Goal: Transaction & Acquisition: Book appointment/travel/reservation

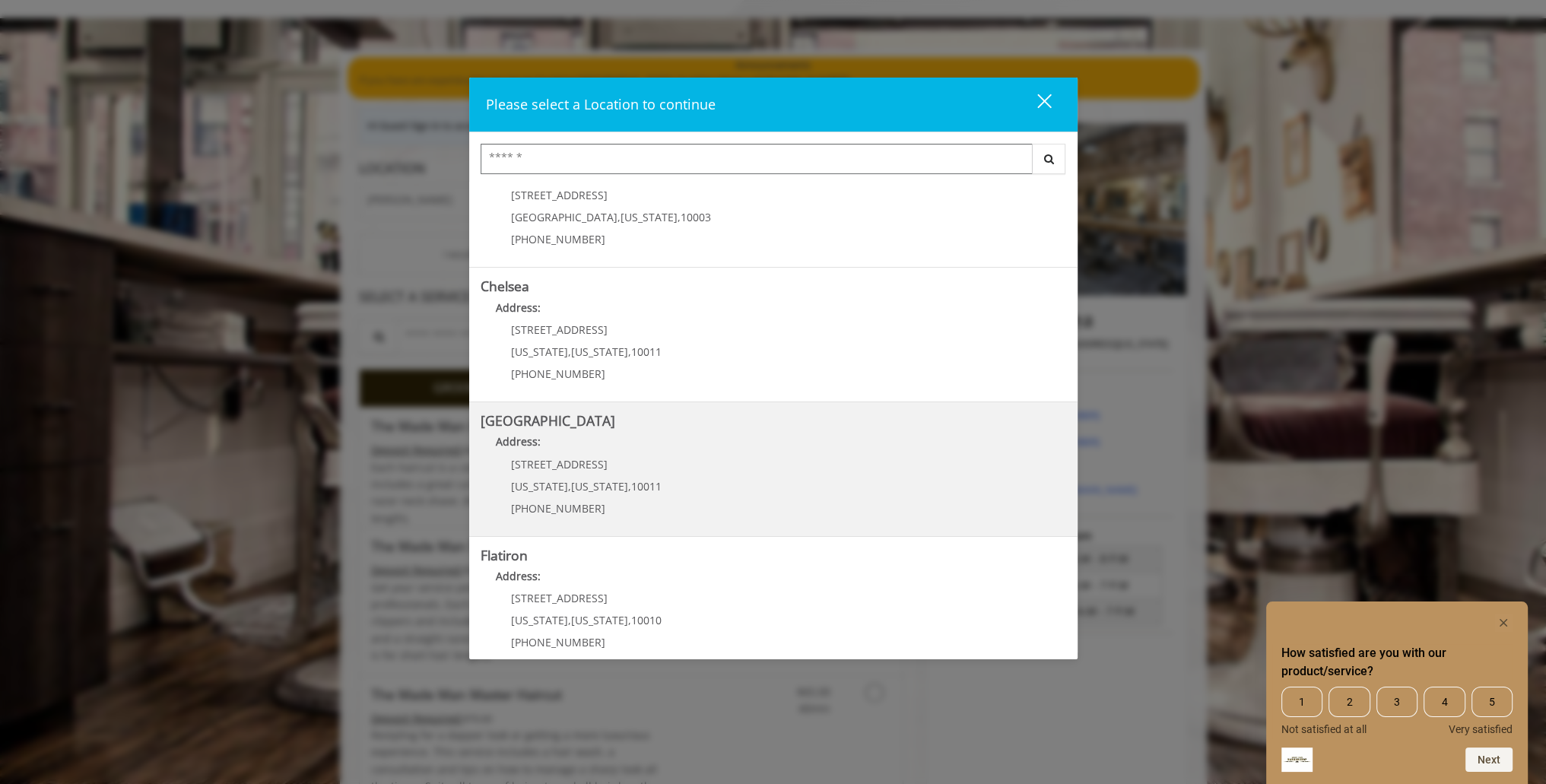
scroll to position [194, 0]
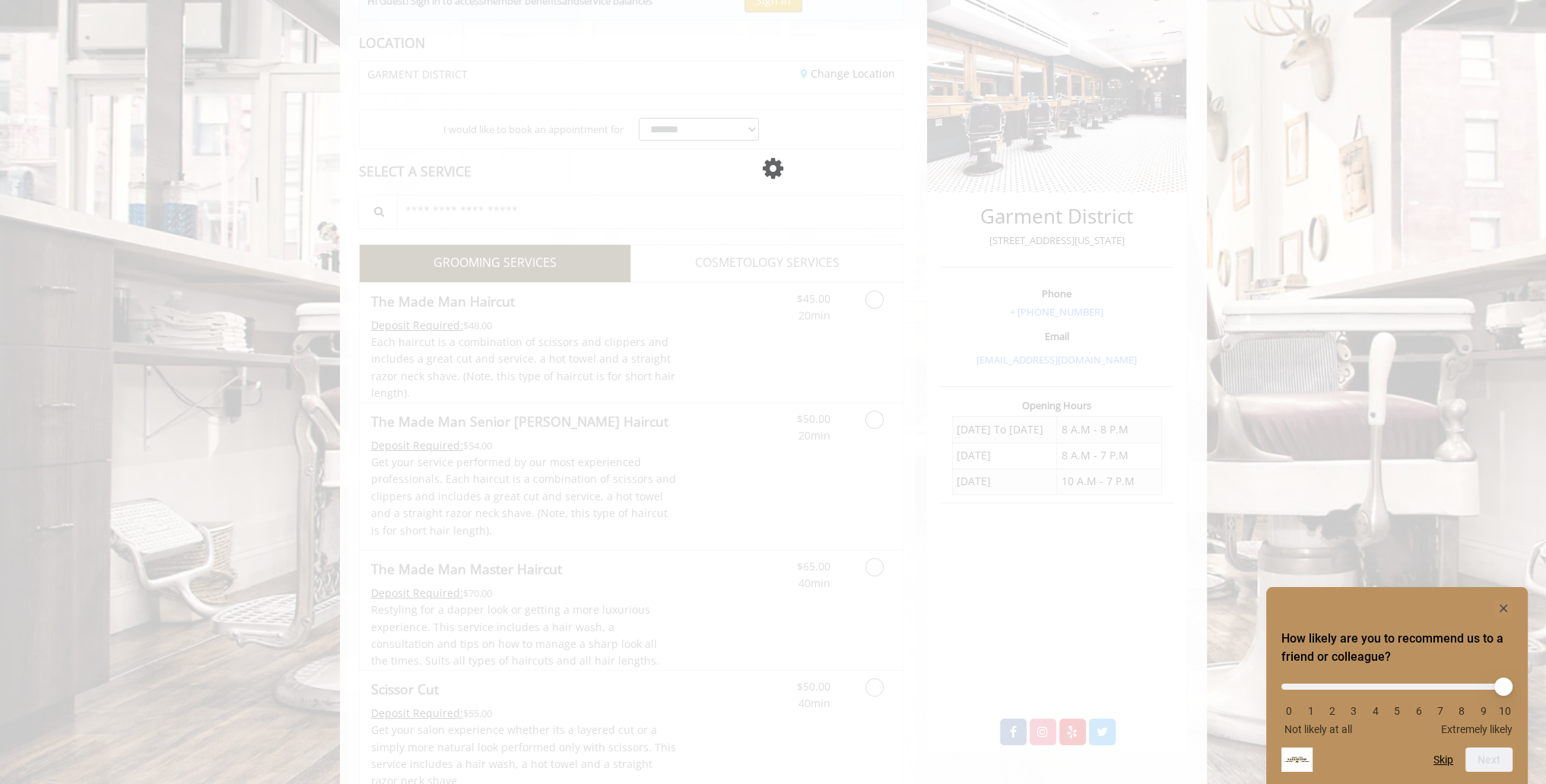
scroll to position [200, 0]
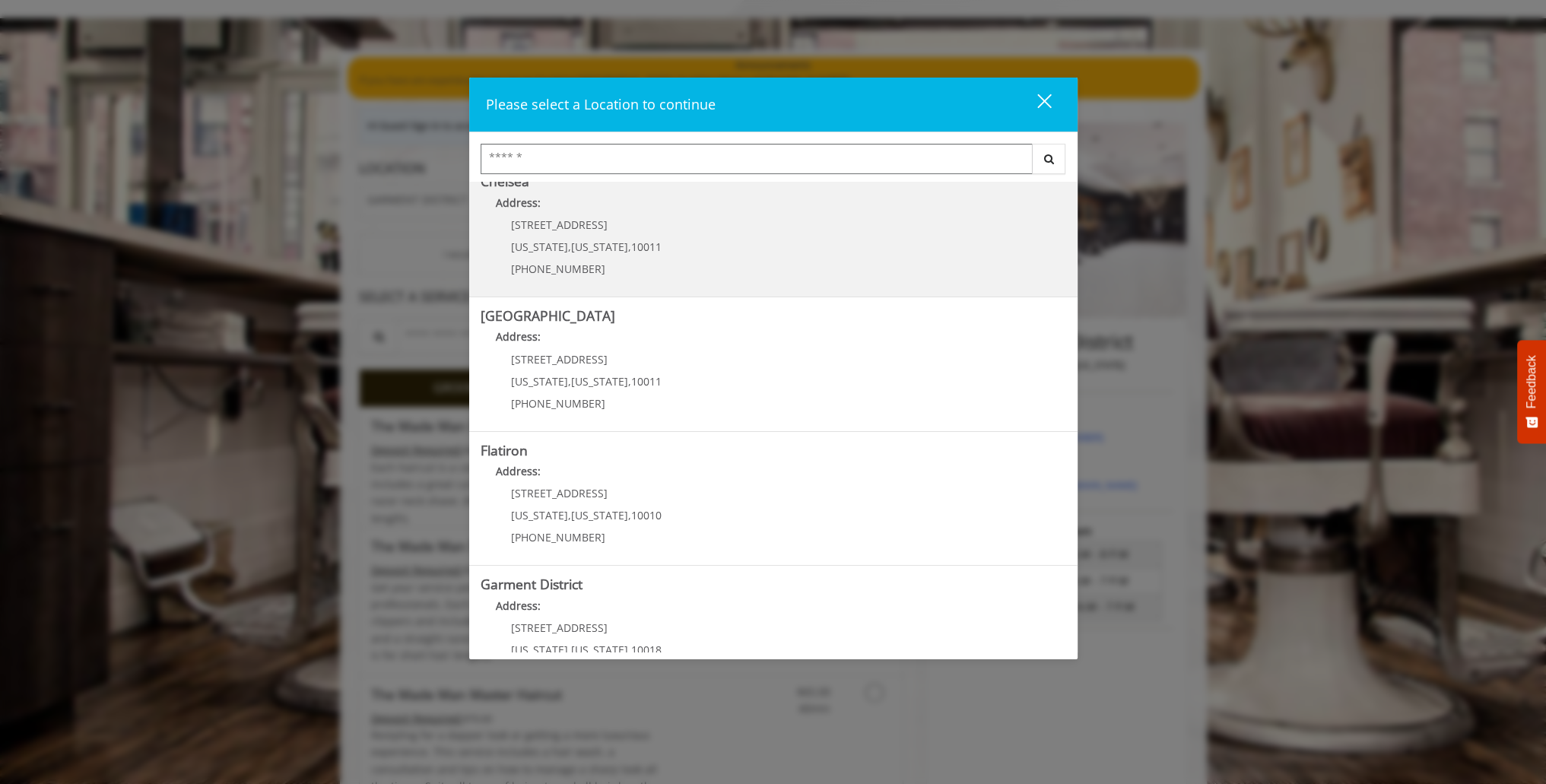
scroll to position [200, 0]
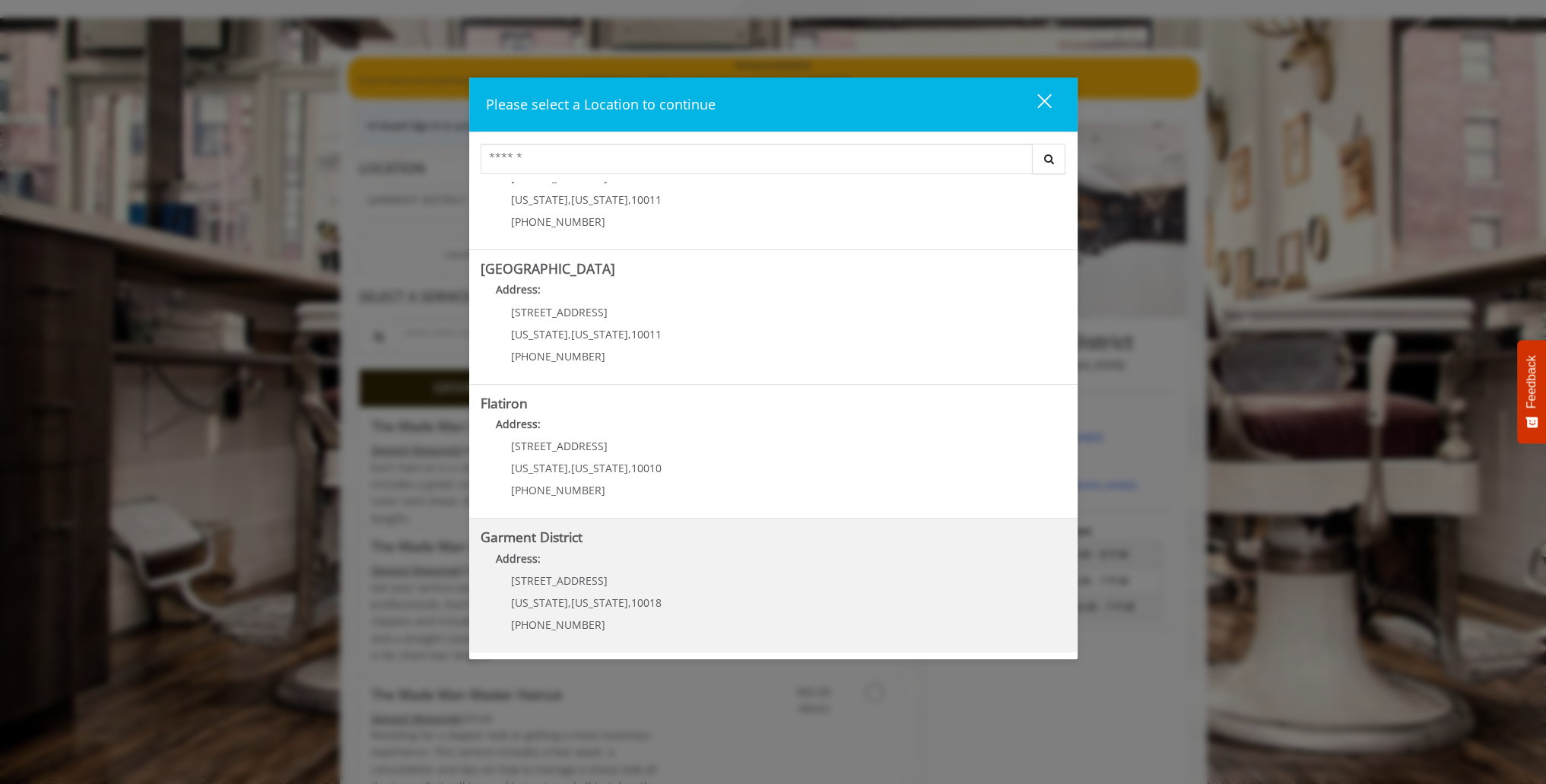
click at [703, 555] on District "Address:" at bounding box center [773, 562] width 585 height 24
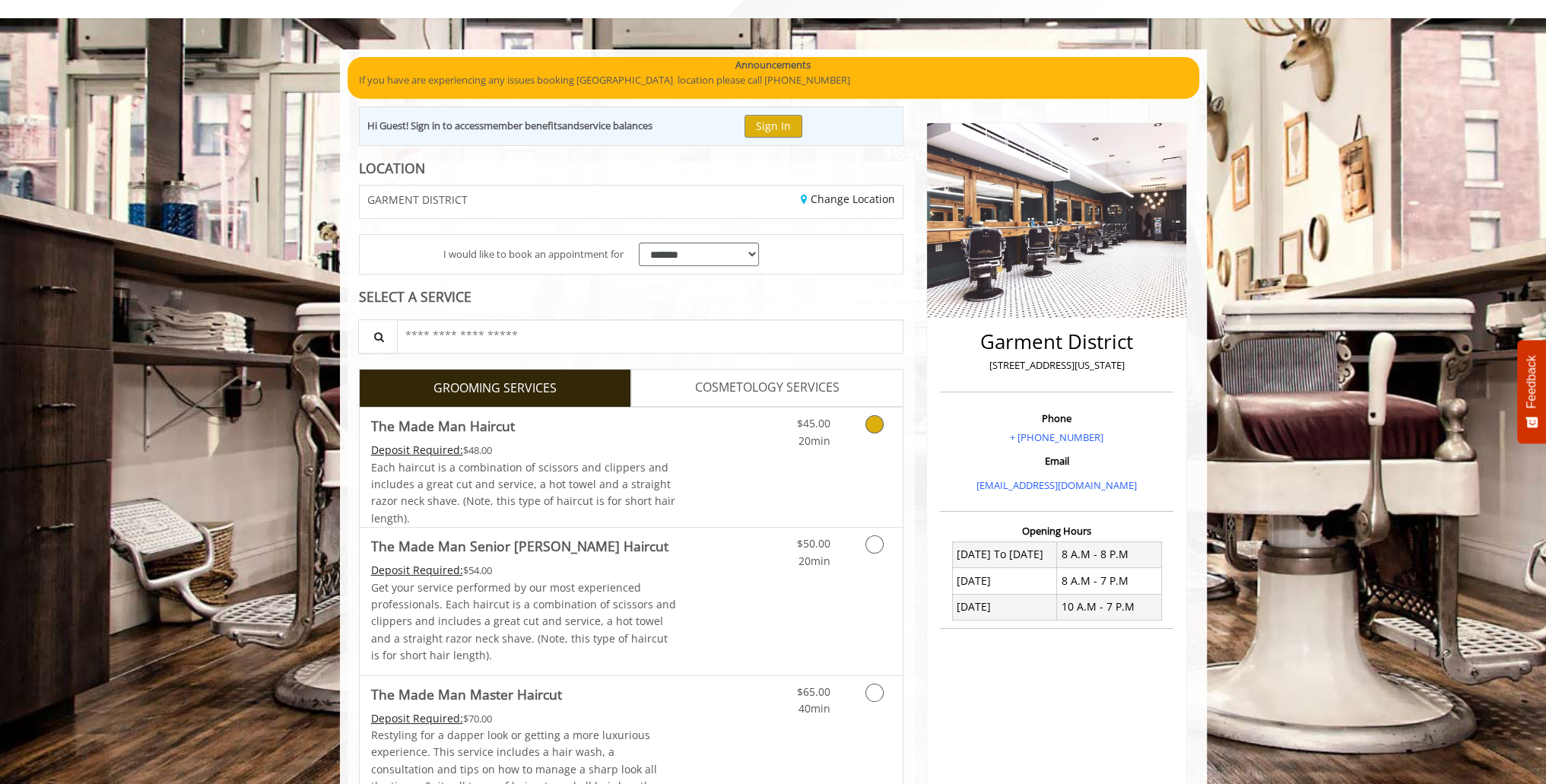
click at [872, 418] on icon "Grooming services" at bounding box center [875, 424] width 18 height 18
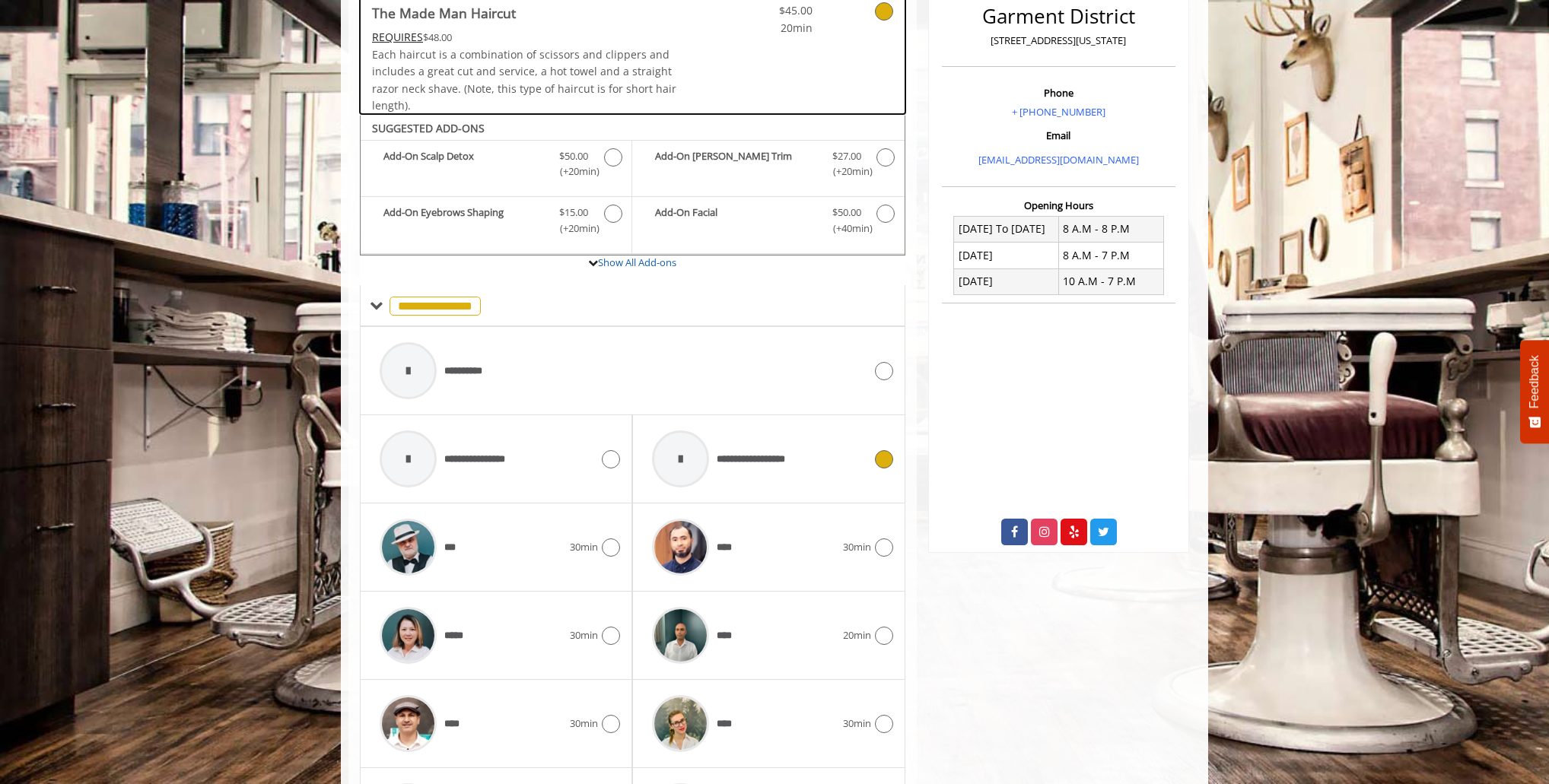
scroll to position [514, 0]
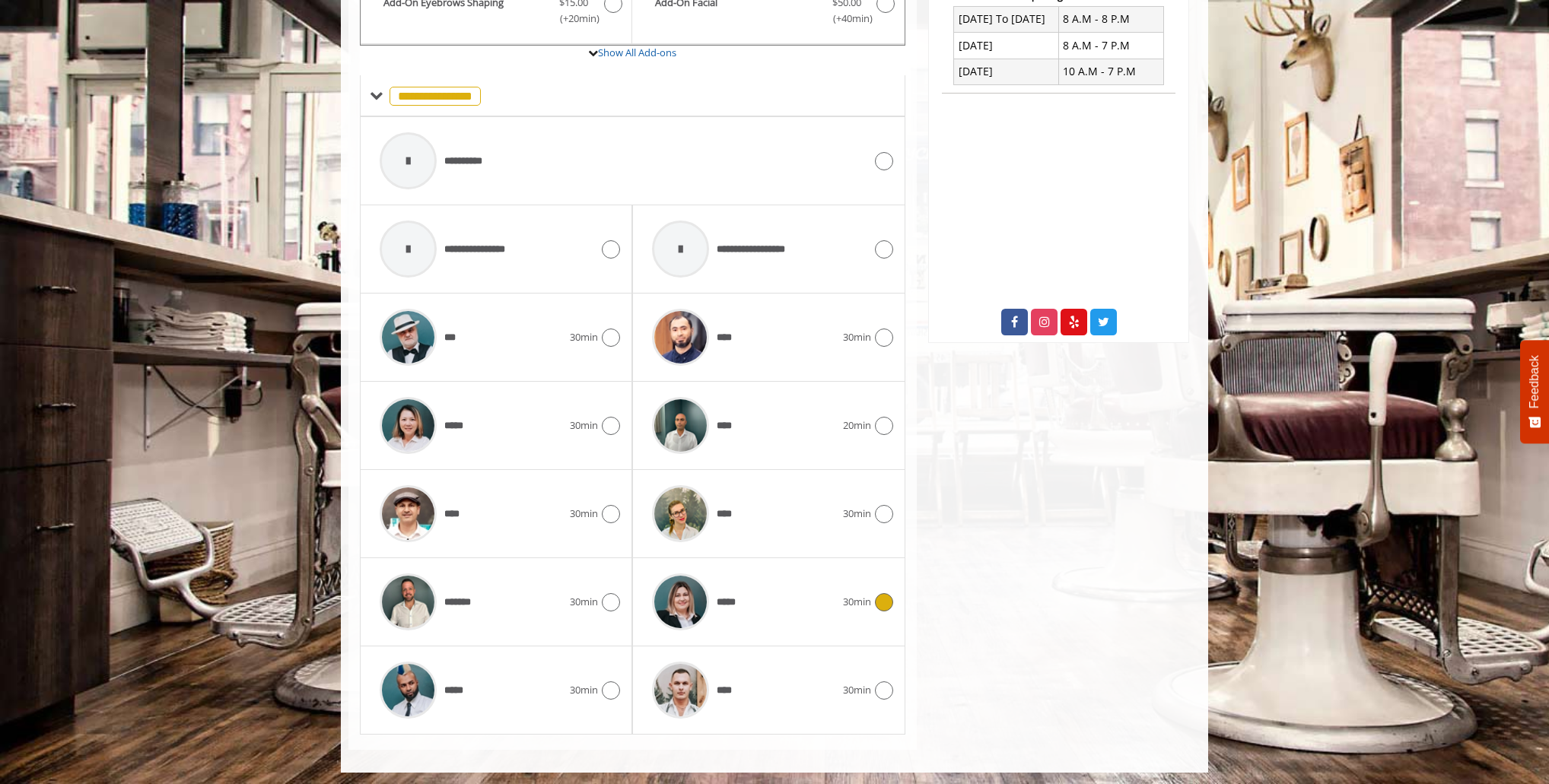
click at [863, 610] on div "***** 30min" at bounding box center [768, 601] width 248 height 72
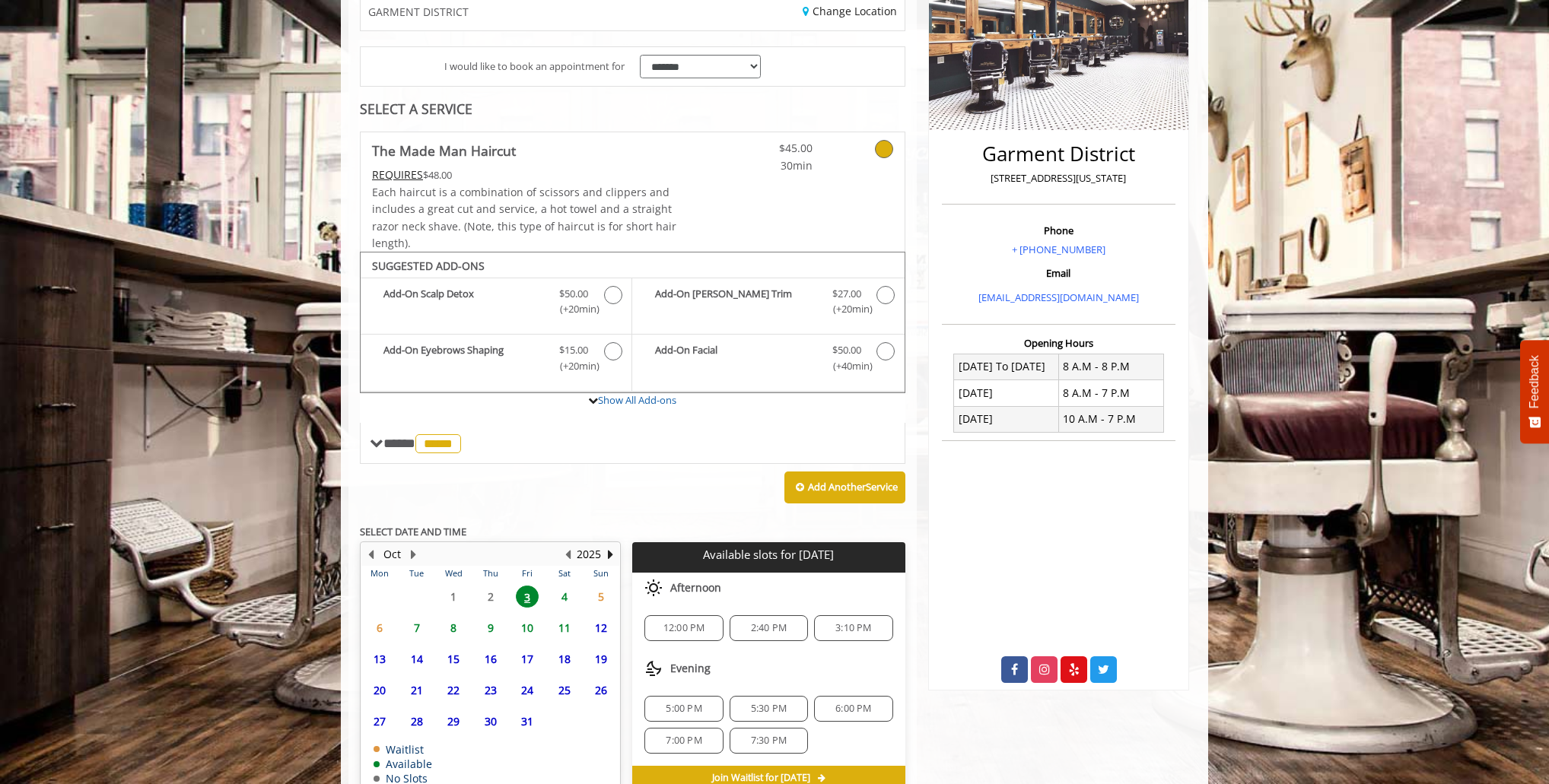
scroll to position [341, 0]
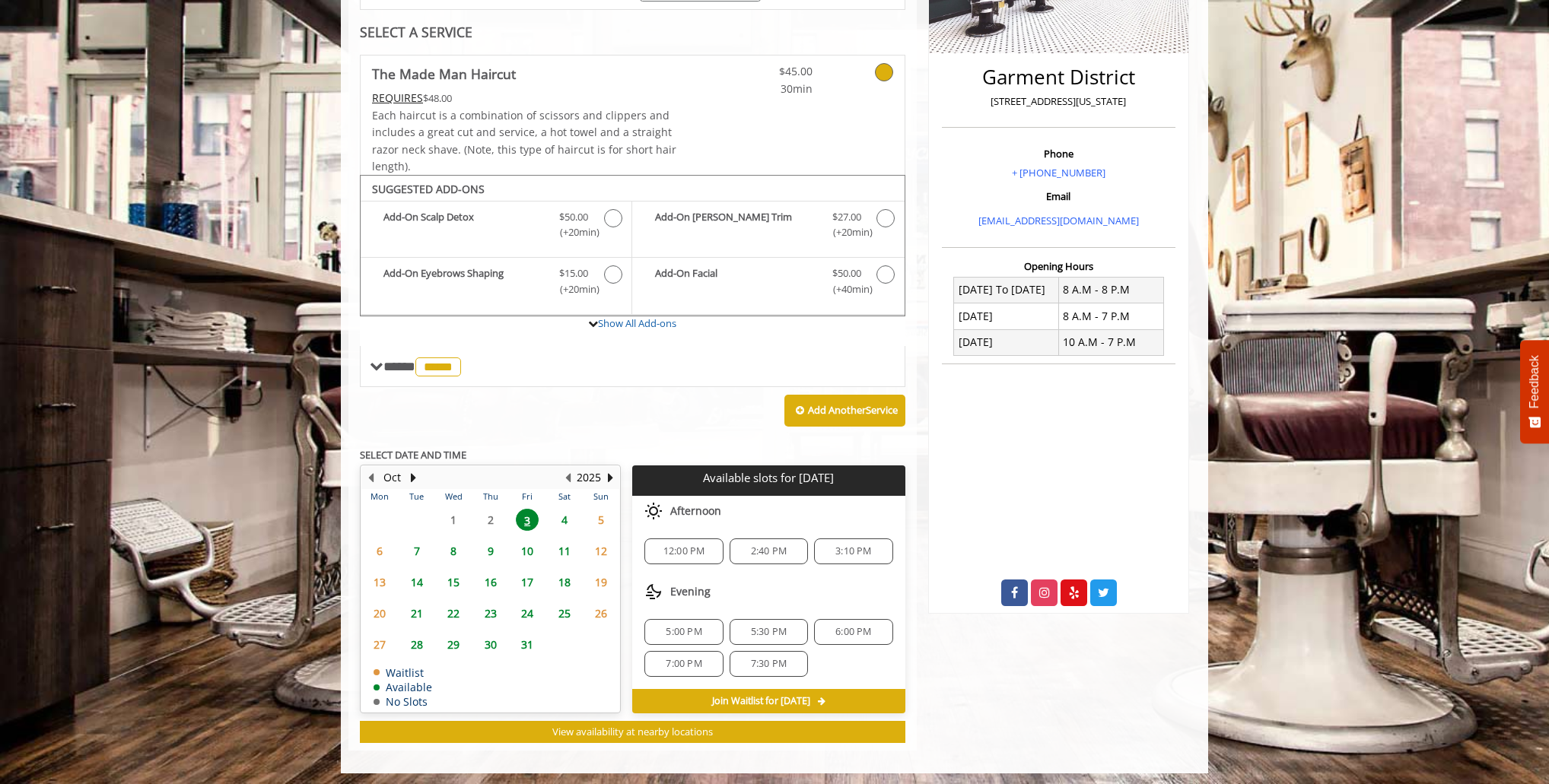
click at [685, 555] on div "12:00 PM" at bounding box center [683, 552] width 79 height 26
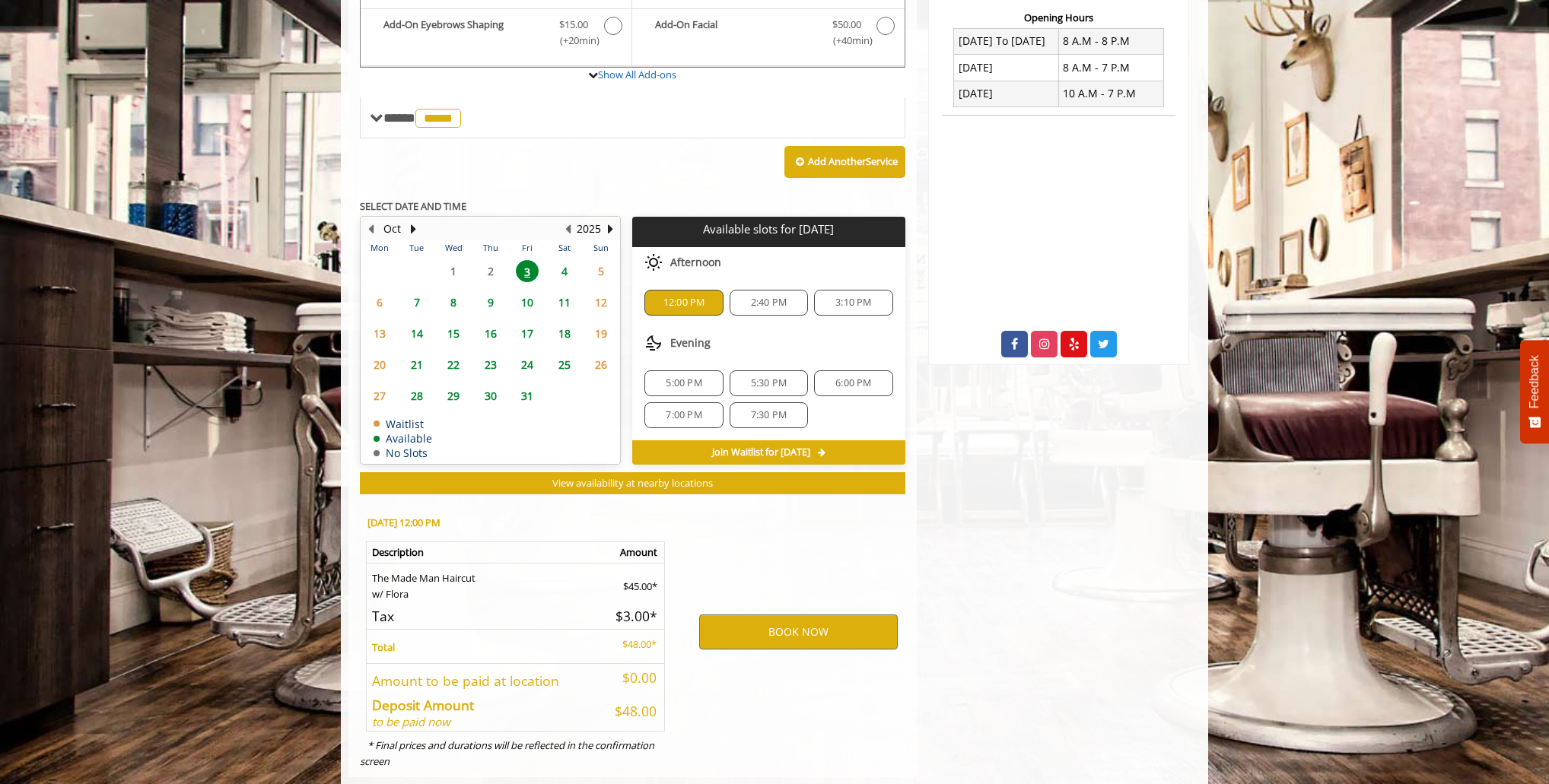
scroll to position [615, 0]
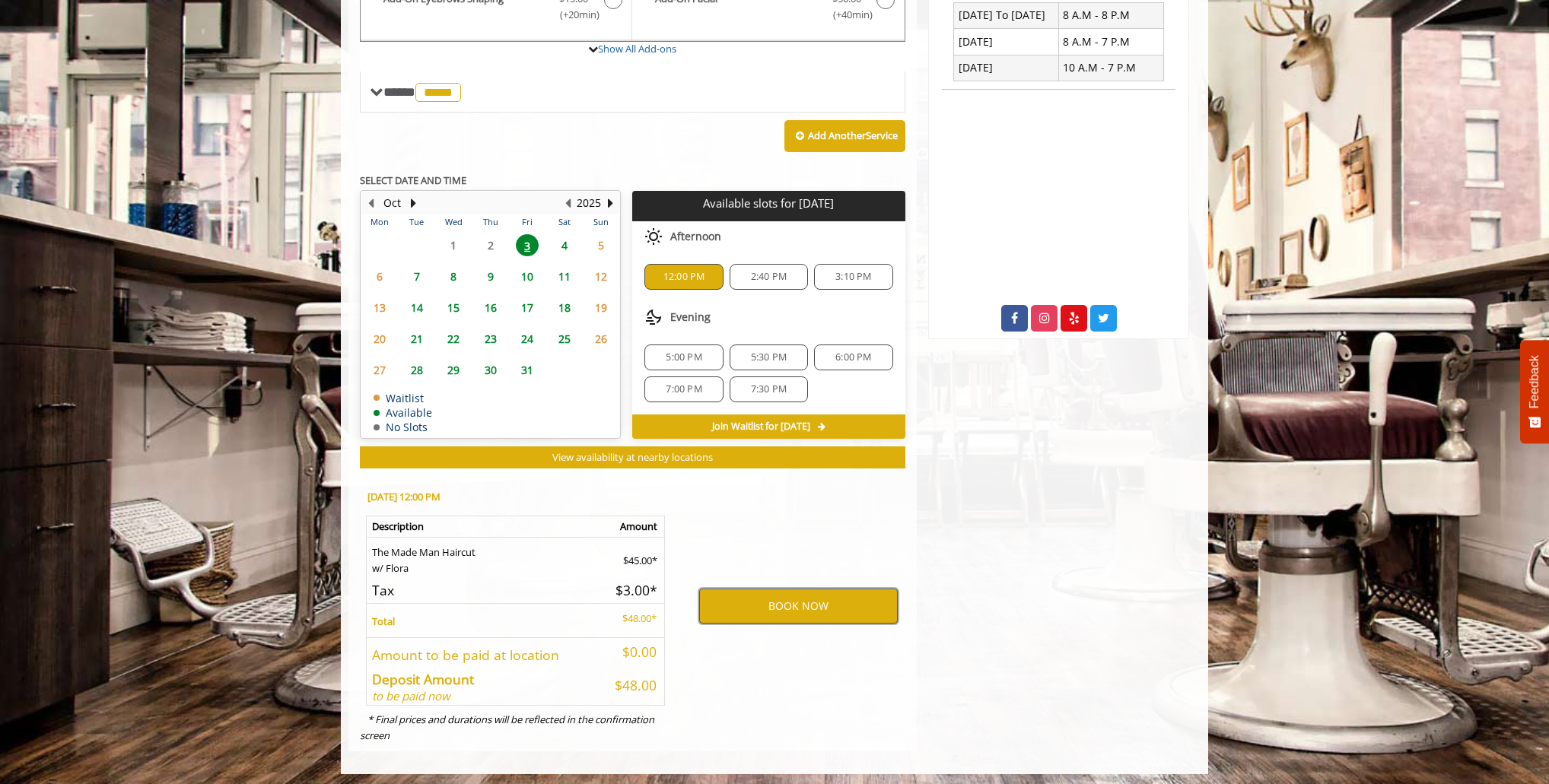
click at [801, 605] on button "BOOK NOW" at bounding box center [798, 606] width 198 height 35
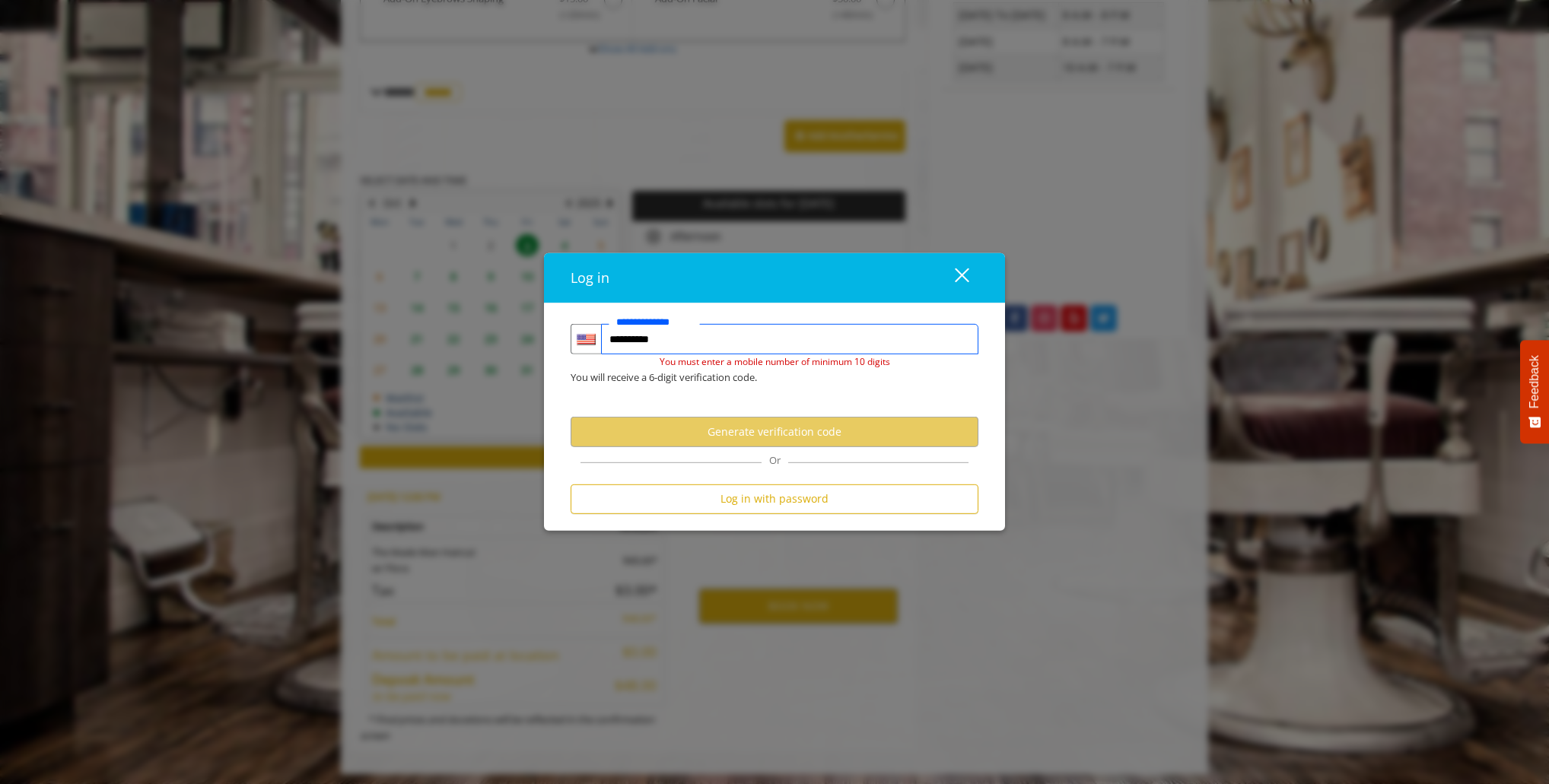
type input "**********"
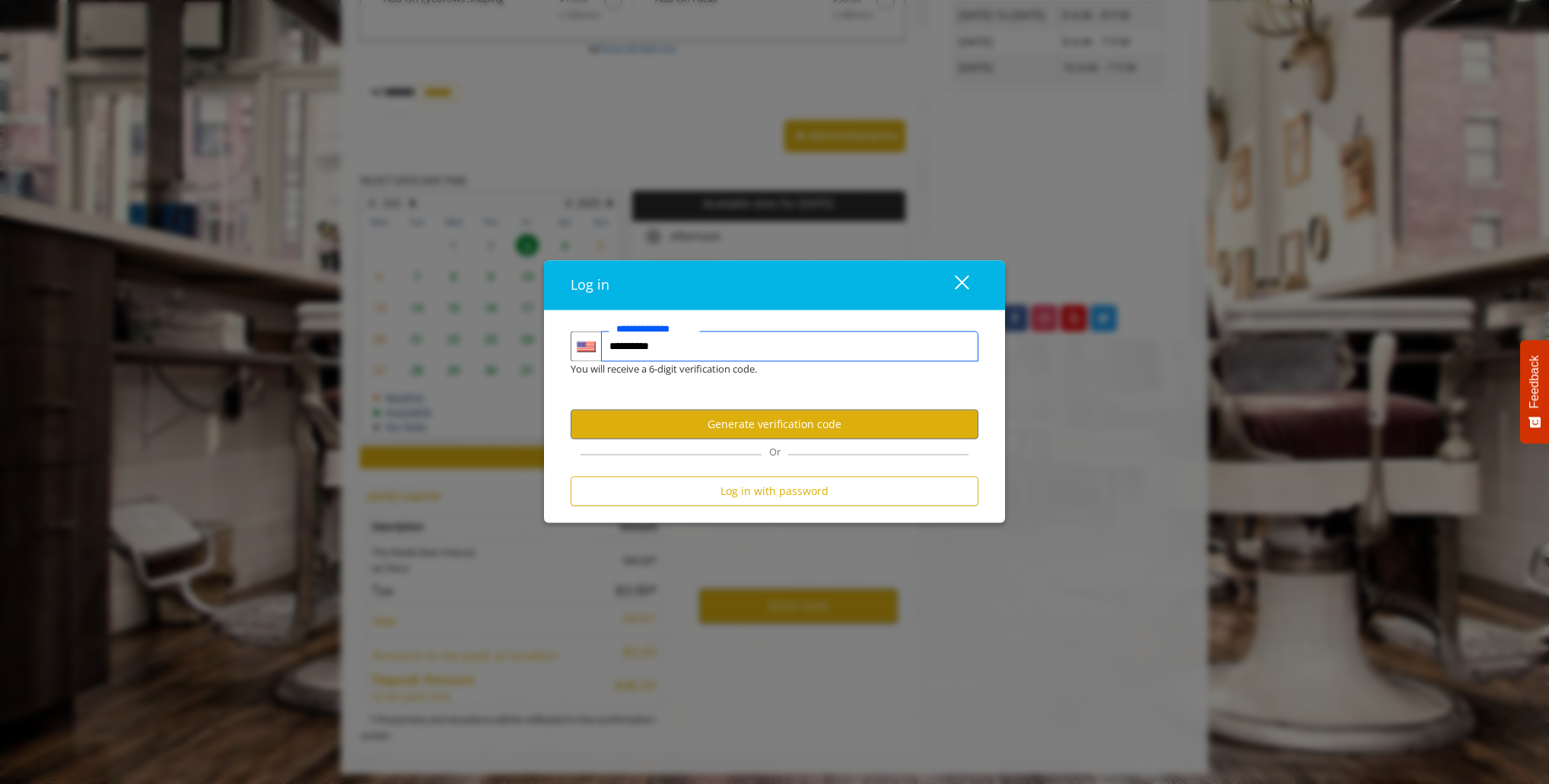
scroll to position [0, 0]
click at [803, 419] on button "Generate verification code" at bounding box center [774, 424] width 408 height 30
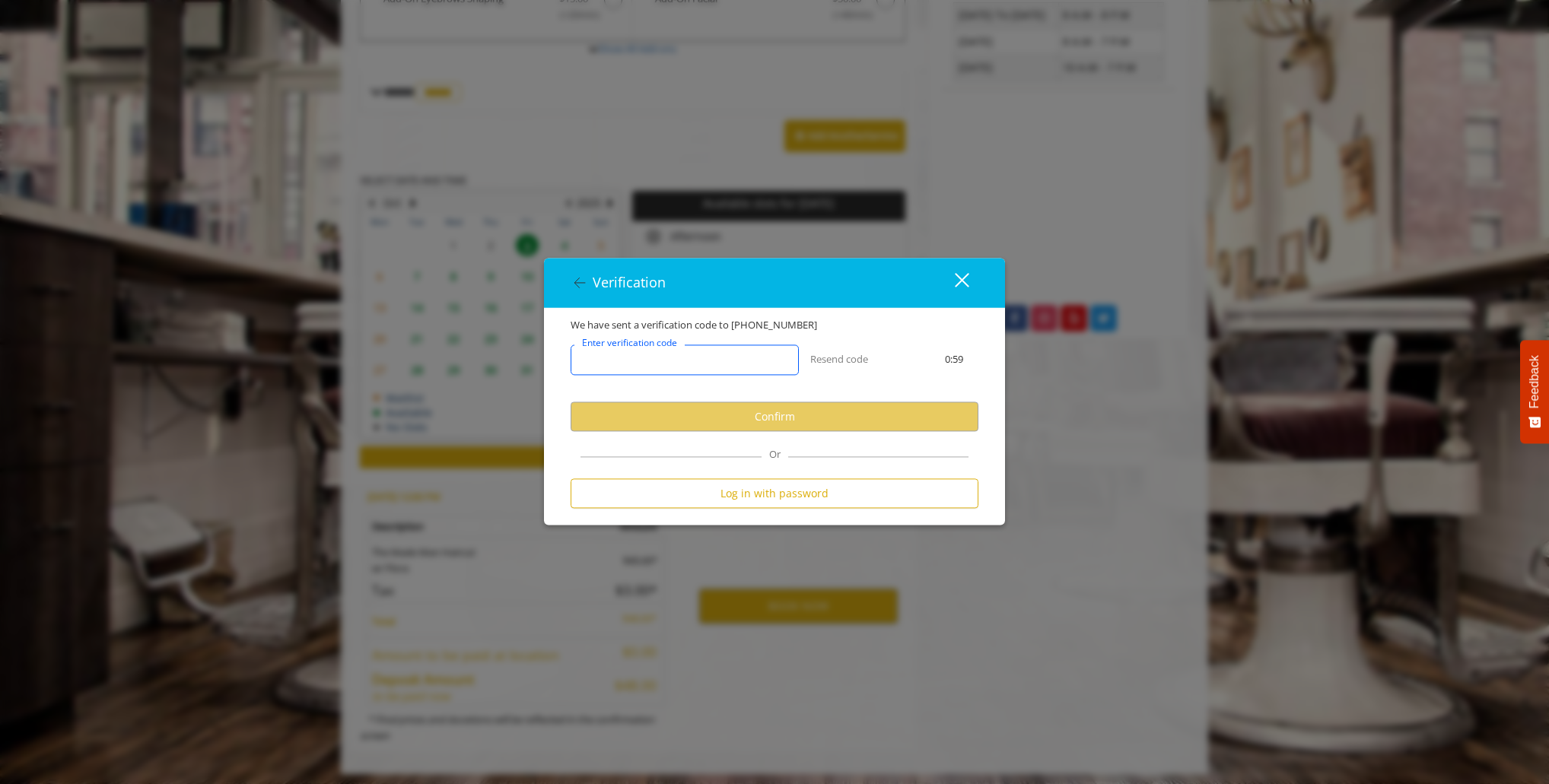
click at [716, 365] on input "Enter verification code" at bounding box center [684, 360] width 228 height 30
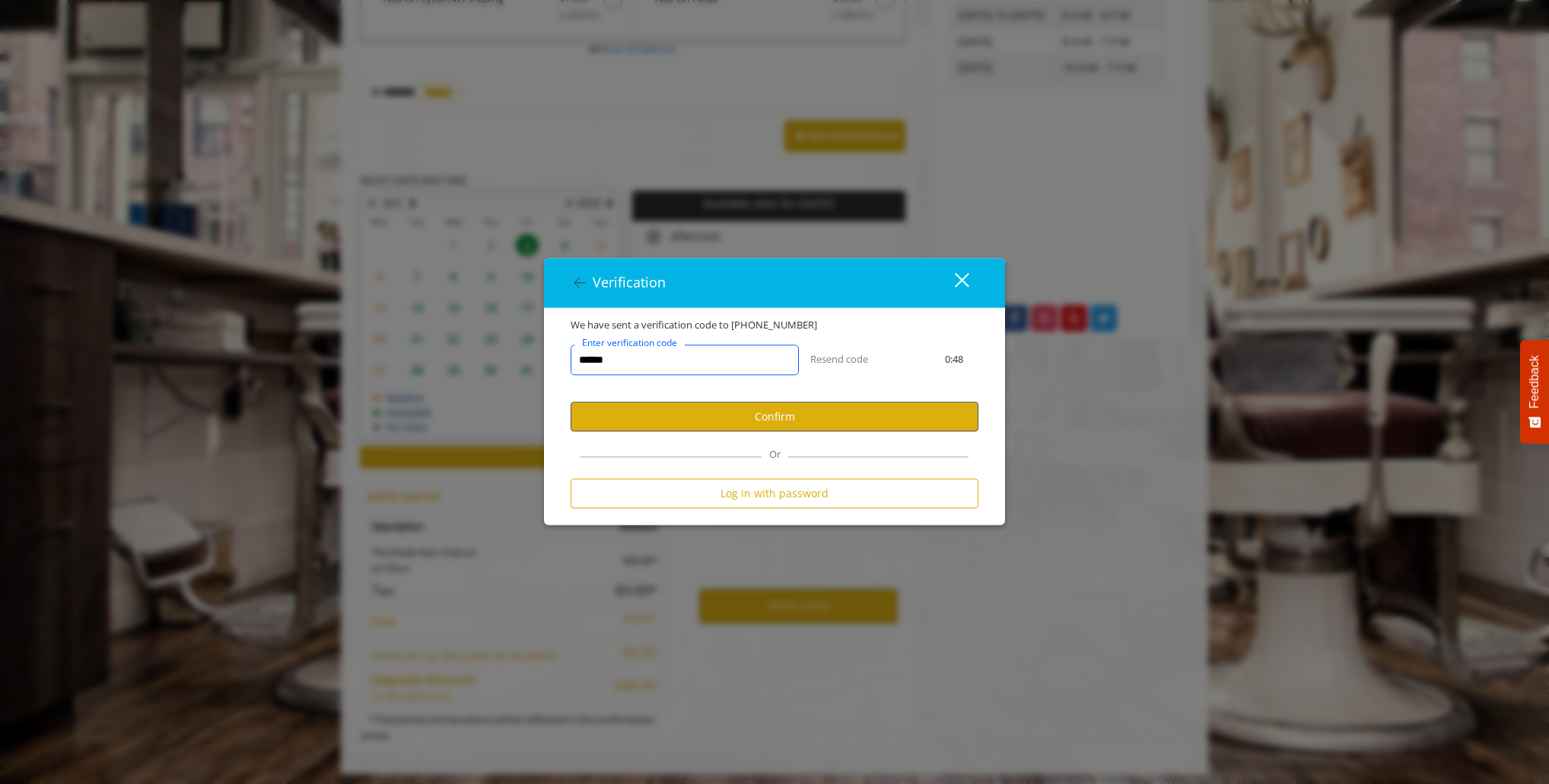
type input "******"
click at [802, 419] on button "Confirm" at bounding box center [774, 417] width 408 height 30
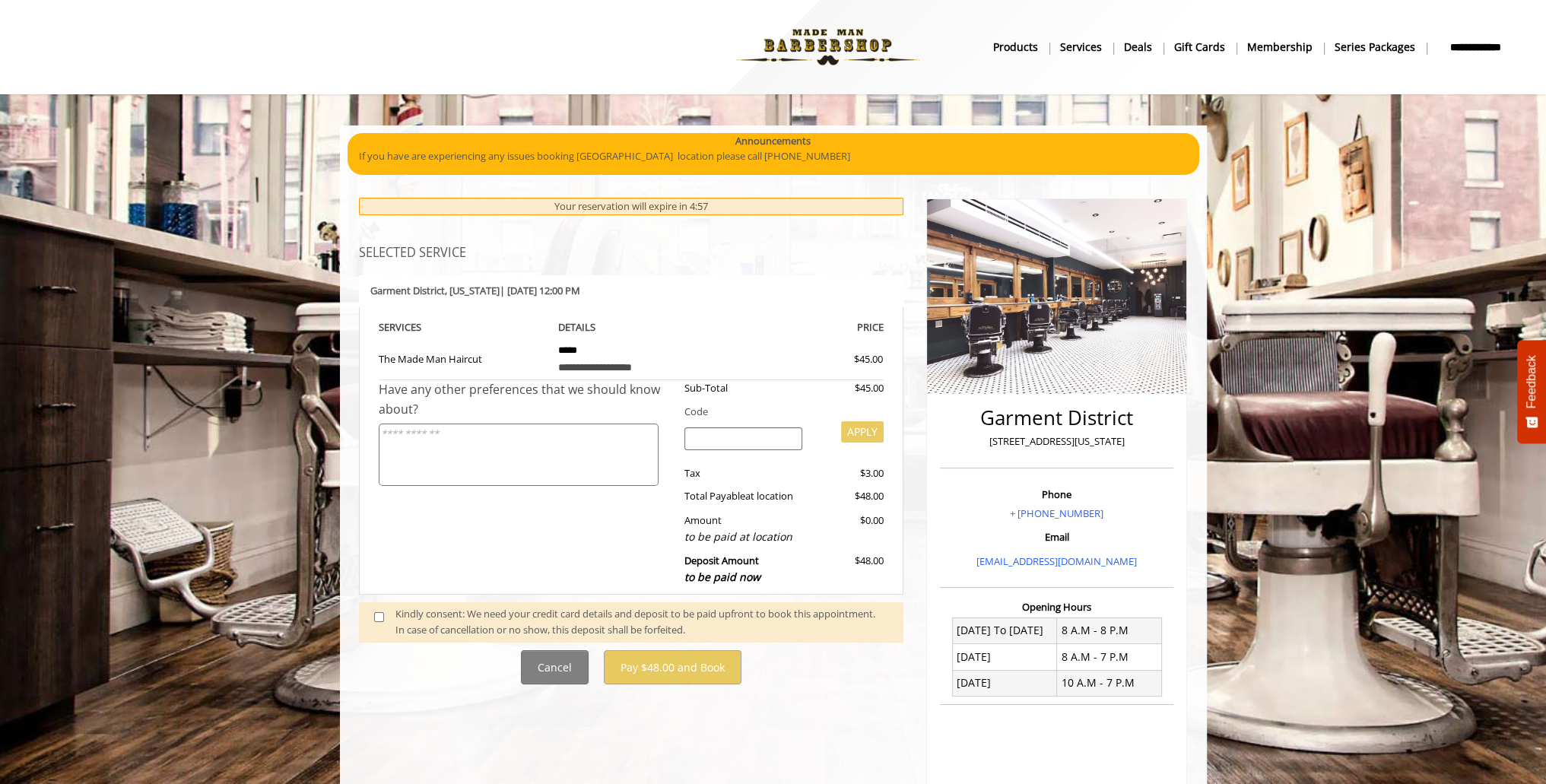
click at [508, 613] on div "Kindly consent: We need your credit card details and deposit to be paid upfront…" at bounding box center [642, 622] width 493 height 32
click at [502, 611] on div "Kindly consent: We need your credit card details and deposit to be paid upfront…" at bounding box center [642, 622] width 493 height 32
click at [383, 615] on span at bounding box center [385, 622] width 45 height 32
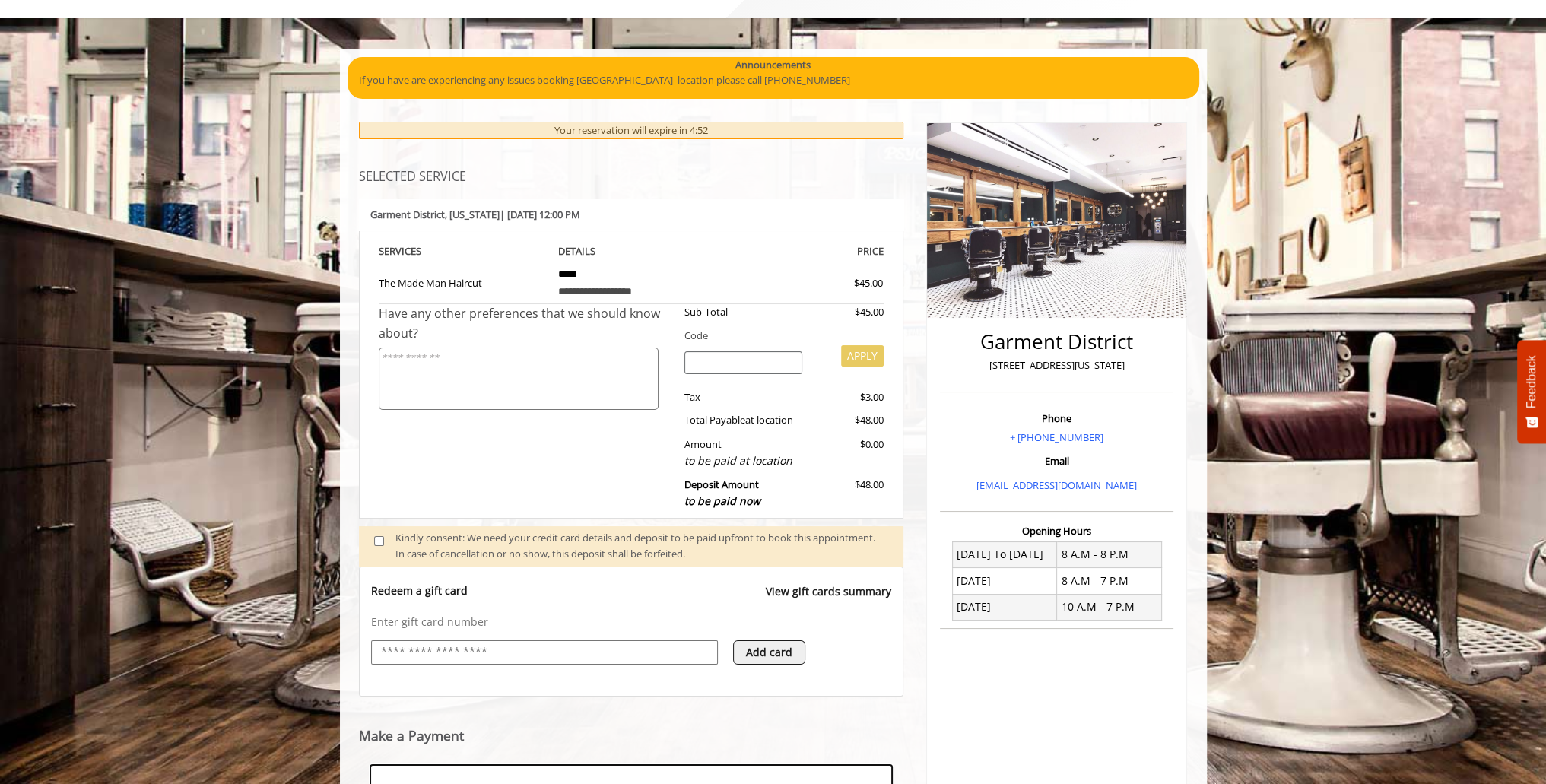
scroll to position [309, 0]
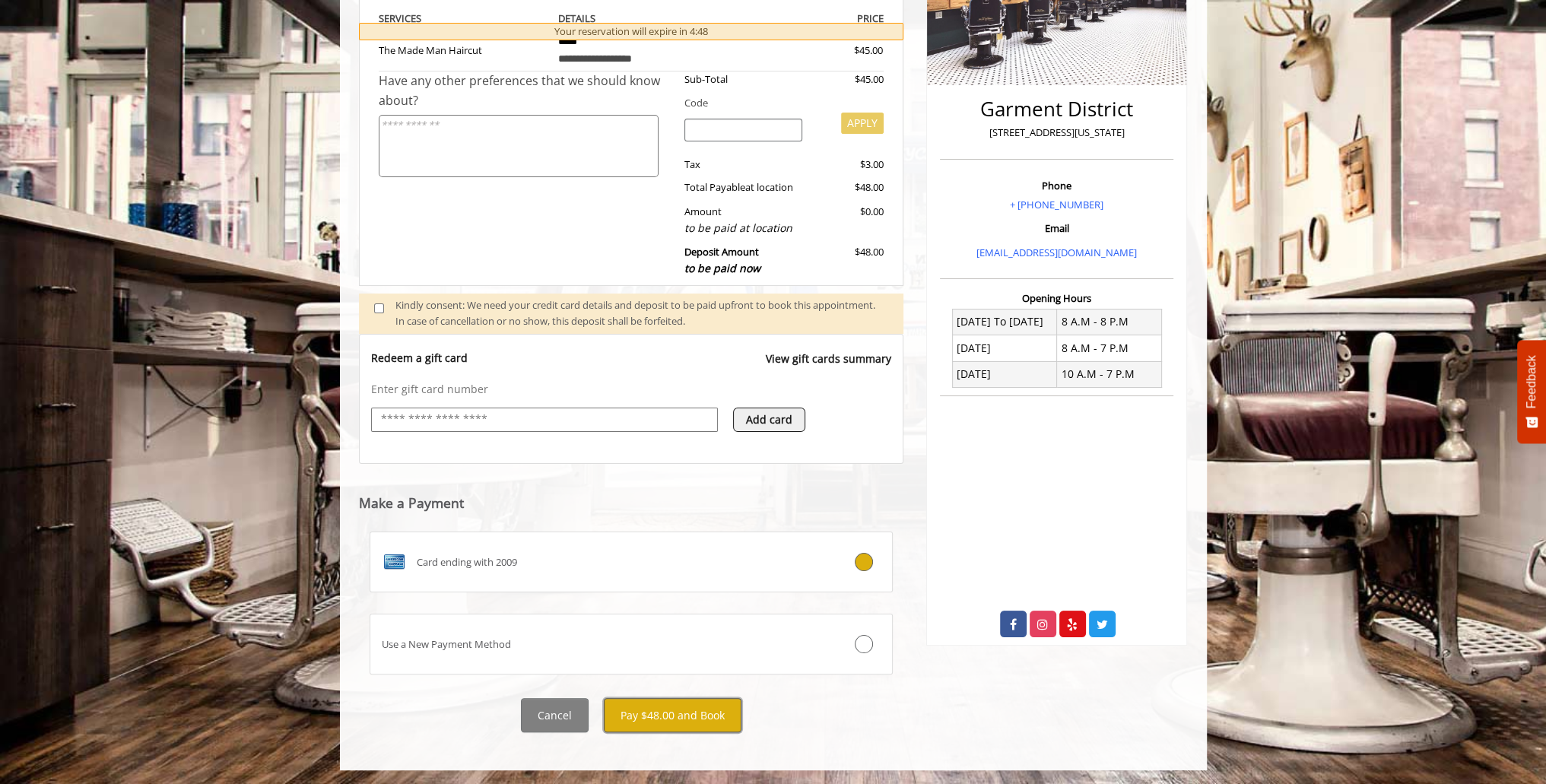
click at [687, 702] on button "Pay $48.00 and Book" at bounding box center [672, 715] width 138 height 34
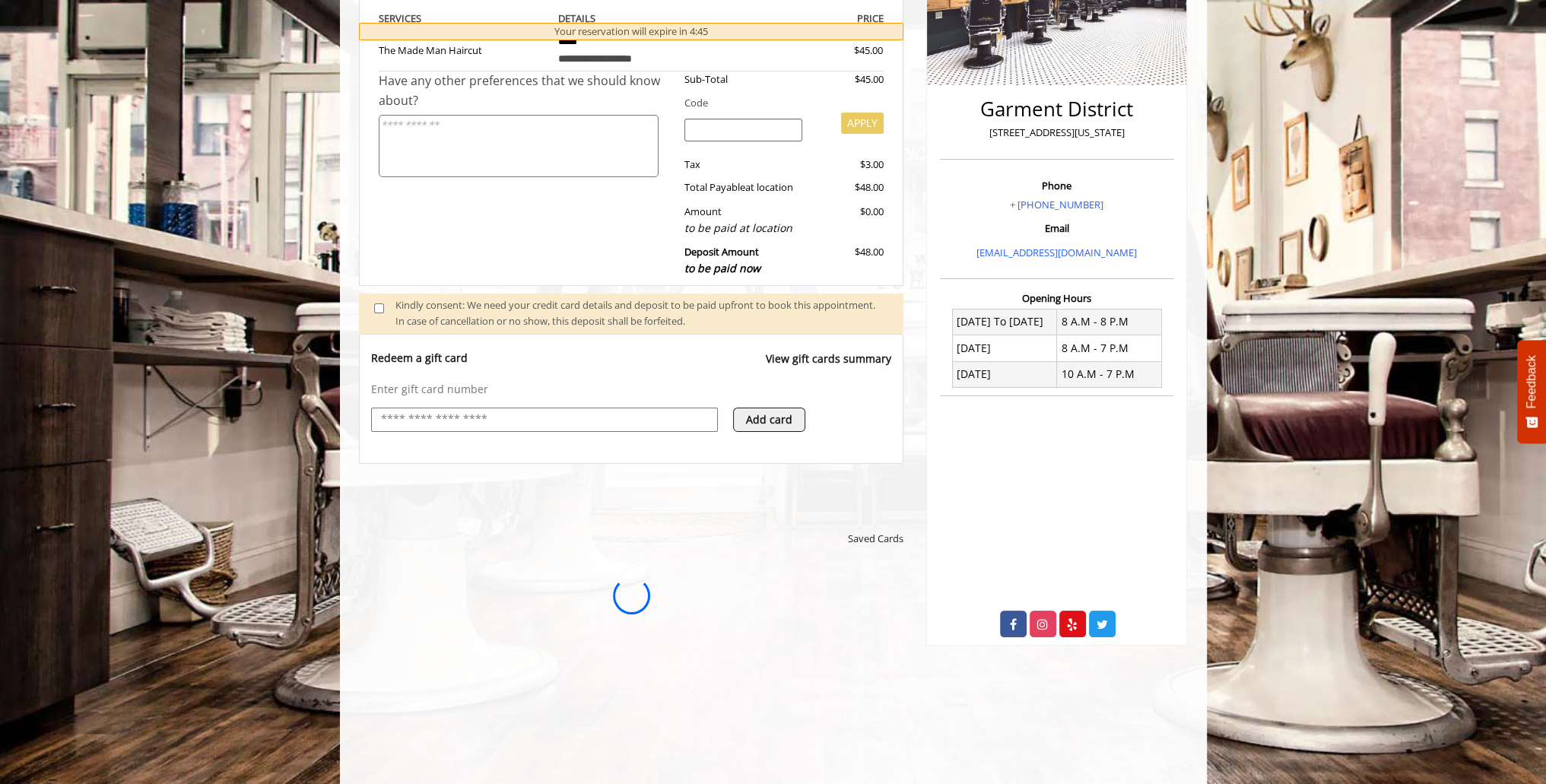
scroll to position [0, 0]
